Goal: Task Accomplishment & Management: Manage account settings

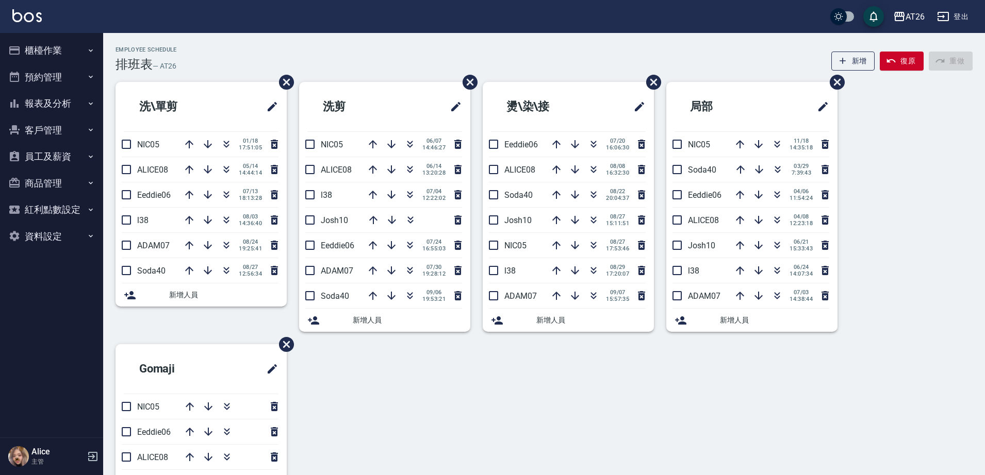
click at [529, 273] on p "l38" at bounding box center [524, 271] width 40 height 10
drag, startPoint x: 522, startPoint y: 273, endPoint x: 519, endPoint y: 277, distance: 5.9
click at [519, 277] on li "l38 08/29 17:20:07" at bounding box center [568, 270] width 171 height 25
click at [532, 263] on li "l38 08/29 17:20:07" at bounding box center [568, 270] width 171 height 25
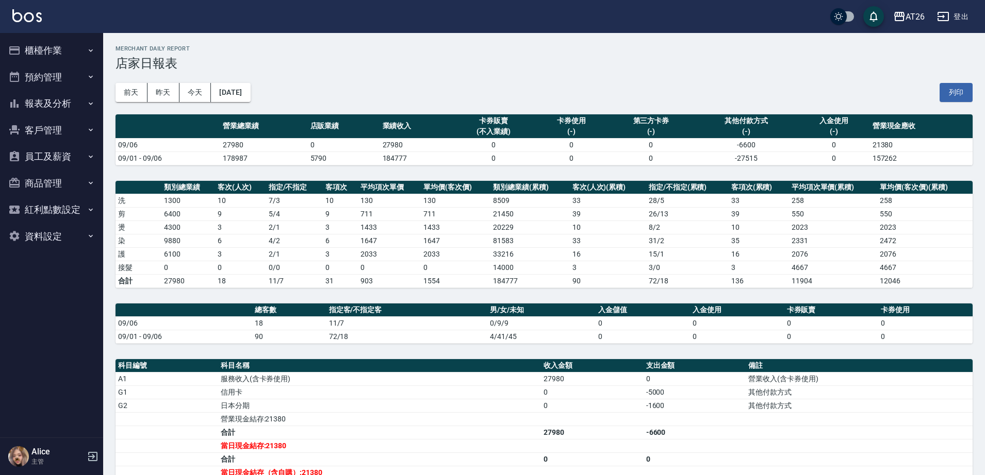
scroll to position [64, 0]
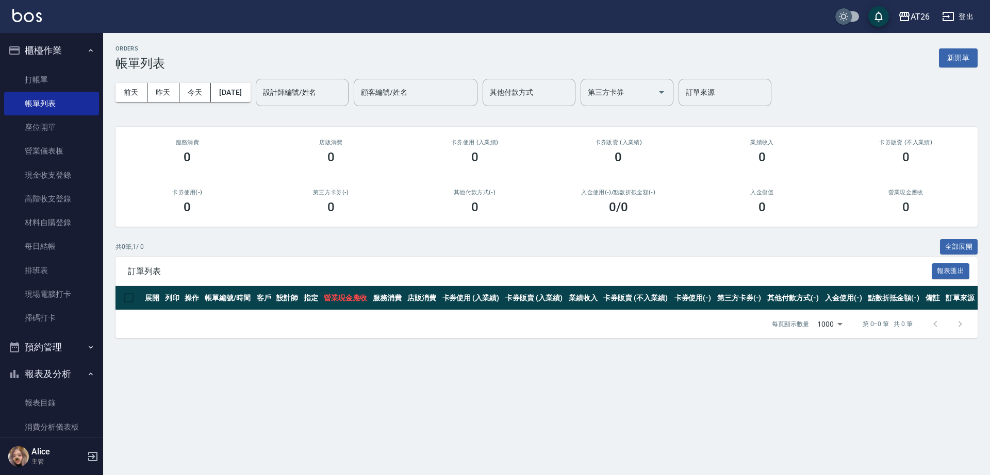
click at [860, 16] on input "checkbox" at bounding box center [843, 16] width 49 height 16
checkbox input "true"
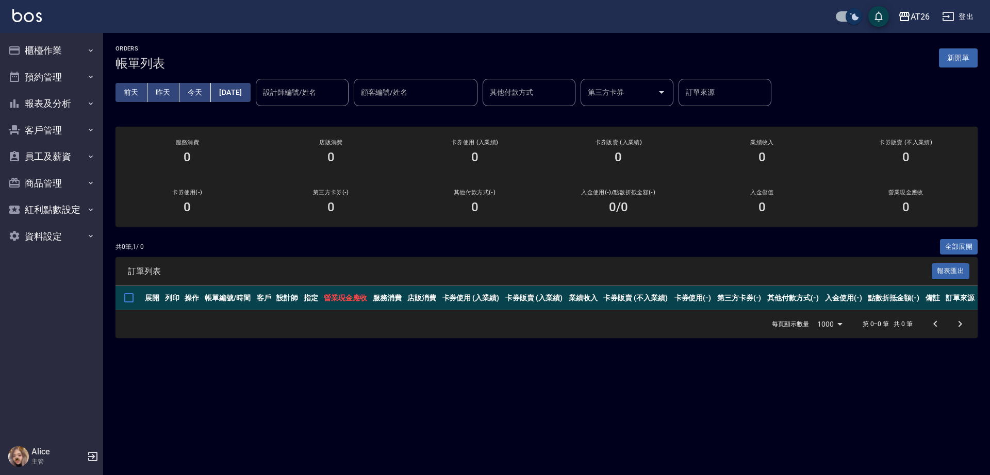
click at [850, 14] on input "checkbox" at bounding box center [853, 16] width 49 height 16
checkbox input "false"
